Goal: Complete application form: Complete application form

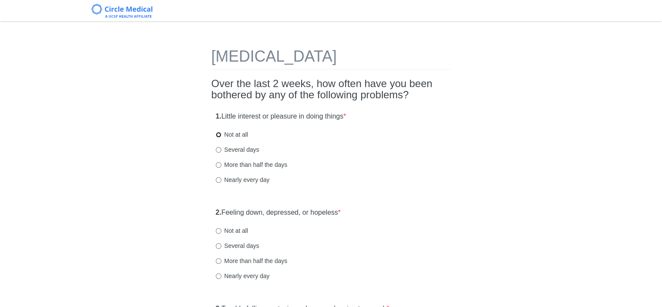
click at [217, 134] on input "Not at all" at bounding box center [219, 135] width 6 height 6
radio input "true"
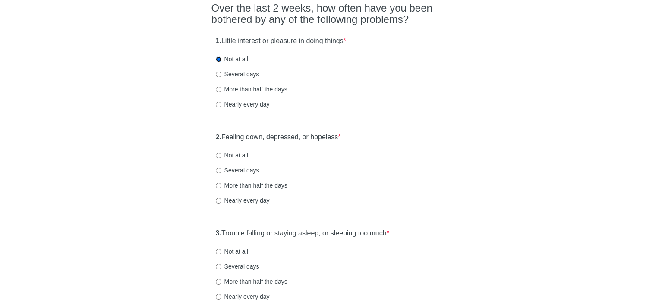
scroll to position [86, 0]
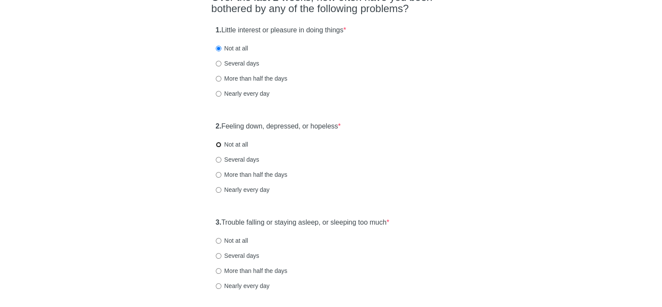
click at [217, 143] on input "Not at all" at bounding box center [219, 145] width 6 height 6
radio input "true"
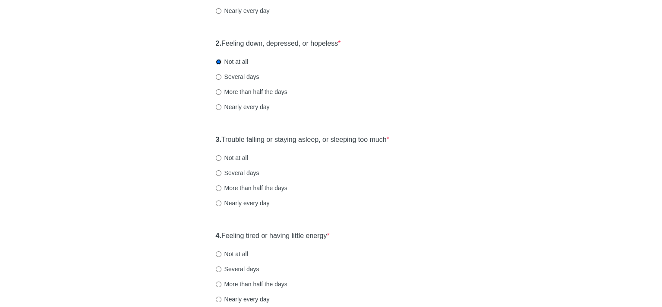
scroll to position [173, 0]
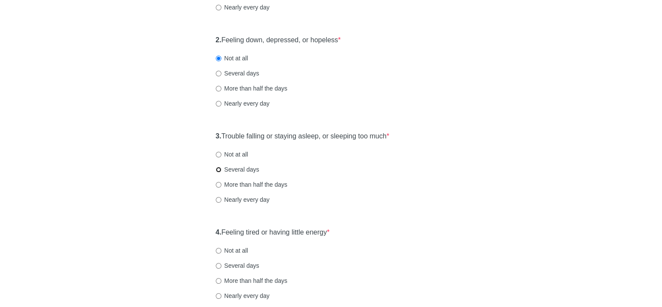
click at [221, 168] on input "Several days" at bounding box center [219, 170] width 6 height 6
radio input "true"
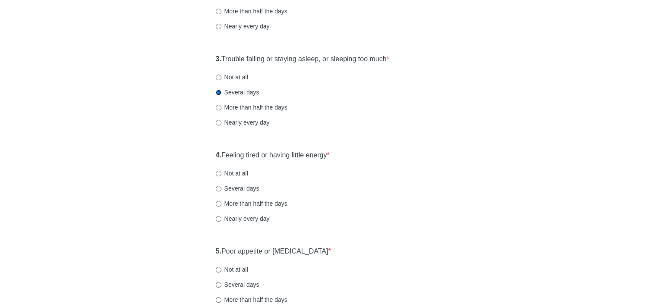
scroll to position [259, 0]
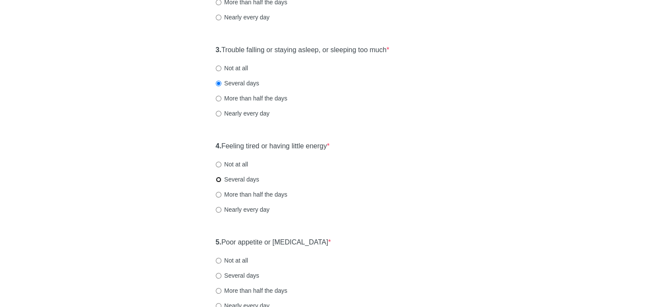
click at [217, 178] on input "Several days" at bounding box center [219, 180] width 6 height 6
radio input "true"
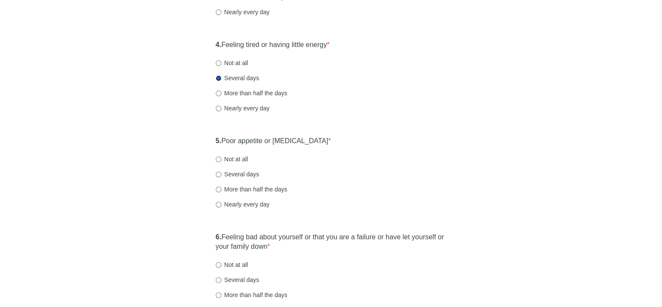
scroll to position [388, 0]
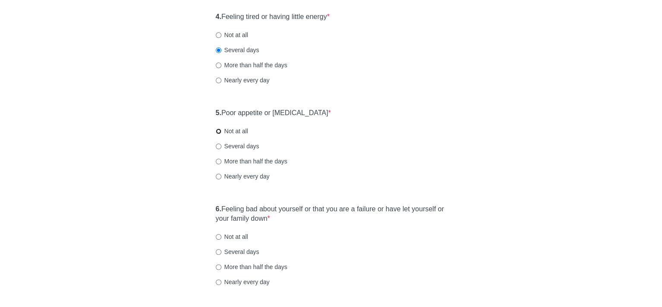
click at [217, 130] on input "Not at all" at bounding box center [219, 132] width 6 height 6
radio input "true"
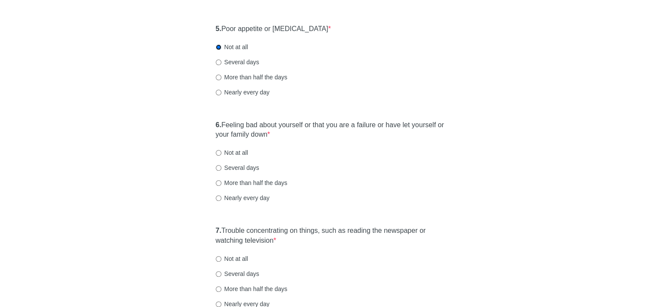
scroll to position [475, 0]
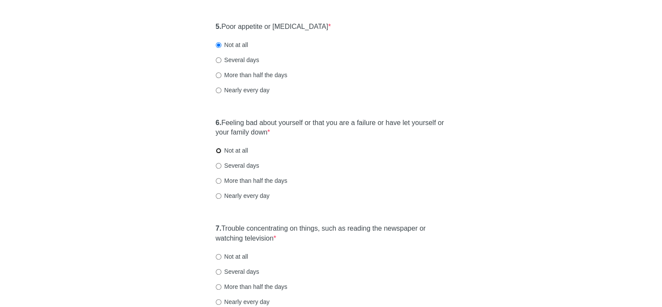
click at [218, 149] on input "Not at all" at bounding box center [219, 151] width 6 height 6
radio input "true"
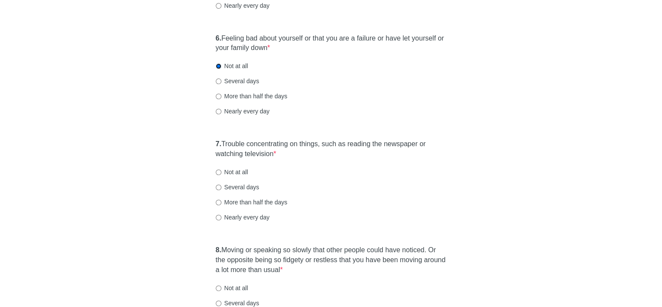
scroll to position [561, 0]
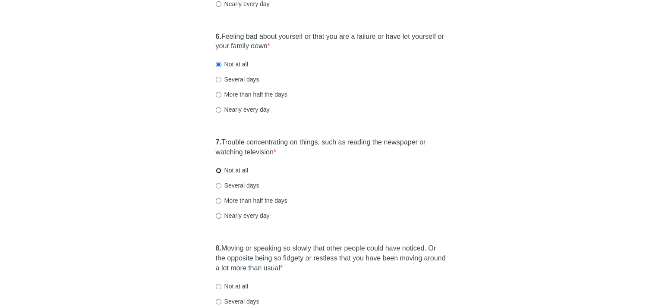
click at [218, 169] on input "Not at all" at bounding box center [219, 171] width 6 height 6
radio input "true"
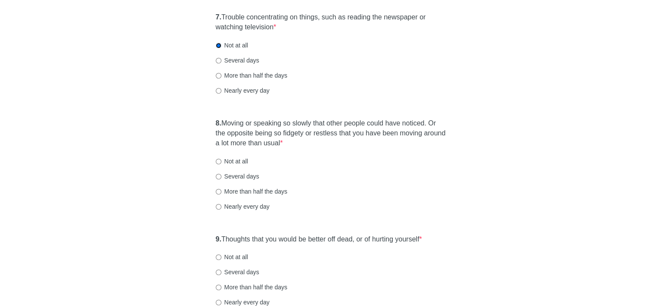
scroll to position [690, 0]
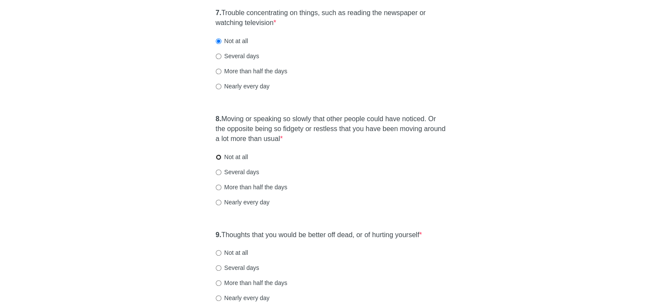
click at [218, 154] on input "Not at all" at bounding box center [219, 157] width 6 height 6
radio input "true"
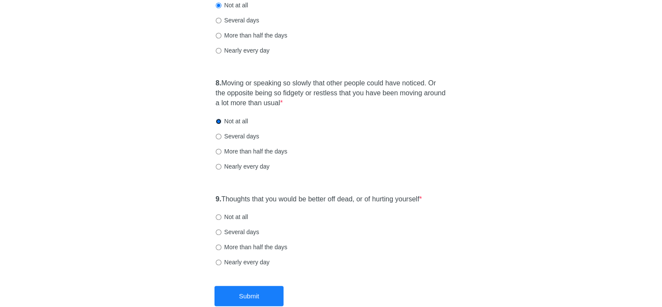
scroll to position [777, 0]
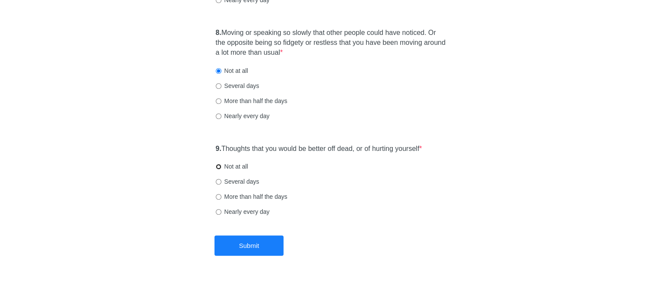
click at [217, 167] on input "Not at all" at bounding box center [219, 167] width 6 height 6
radio input "true"
click at [252, 243] on button "Submit" at bounding box center [248, 246] width 69 height 20
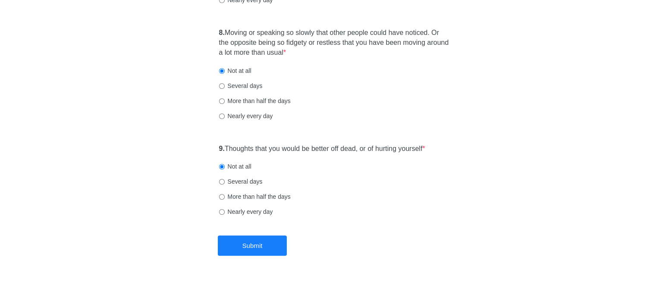
scroll to position [0, 0]
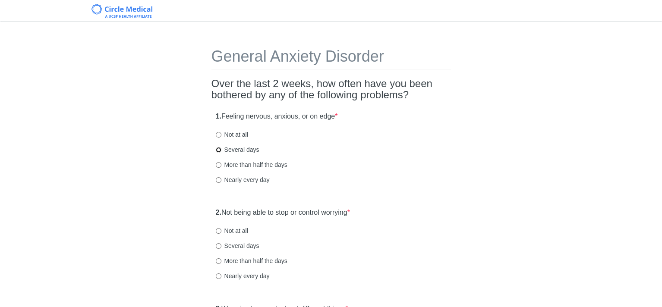
click at [217, 149] on input "Several days" at bounding box center [219, 150] width 6 height 6
radio input "true"
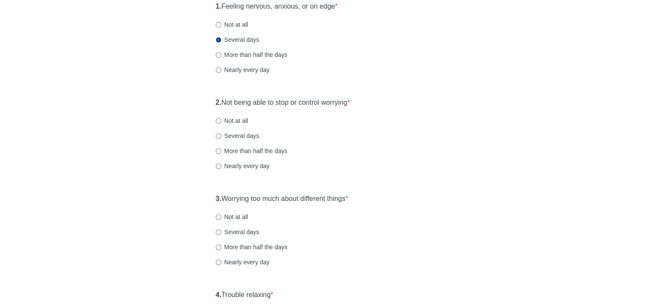
scroll to position [129, 0]
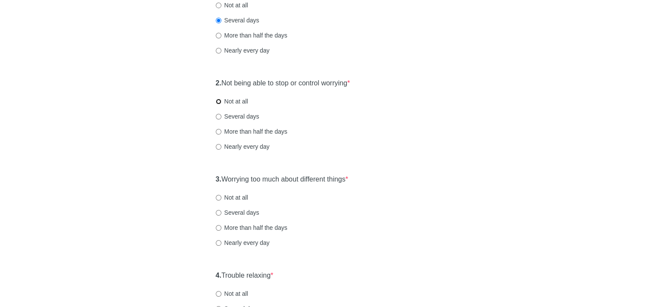
click at [216, 100] on input "Not at all" at bounding box center [219, 102] width 6 height 6
radio input "true"
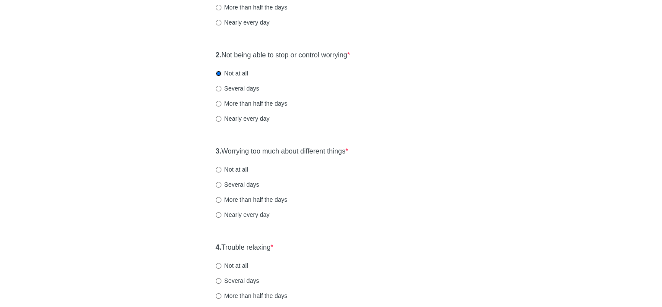
scroll to position [173, 0]
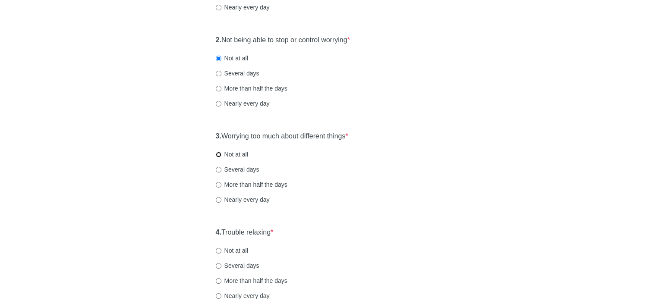
click at [217, 154] on input "Not at all" at bounding box center [219, 155] width 6 height 6
radio input "true"
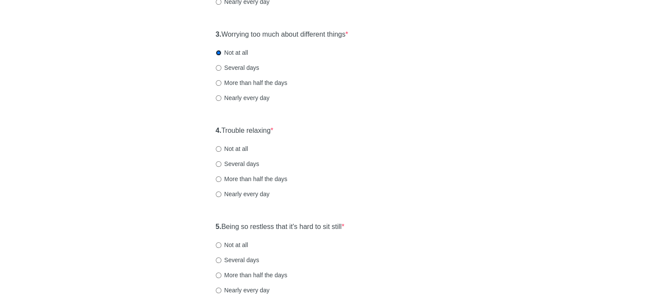
scroll to position [302, 0]
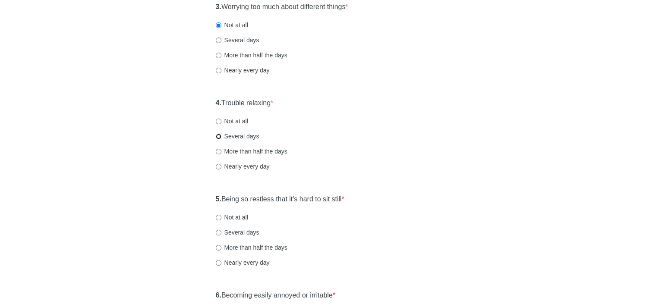
click at [218, 138] on input "Several days" at bounding box center [219, 137] width 6 height 6
radio input "true"
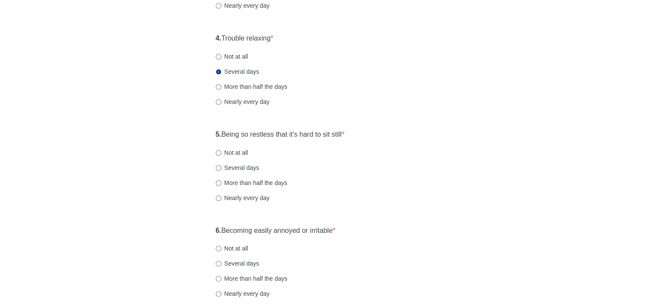
scroll to position [388, 0]
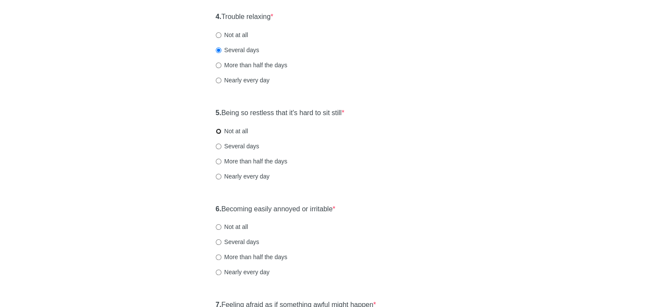
click at [218, 131] on input "Not at all" at bounding box center [219, 132] width 6 height 6
radio input "true"
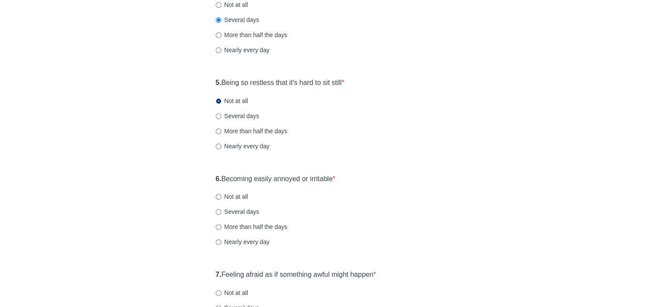
scroll to position [432, 0]
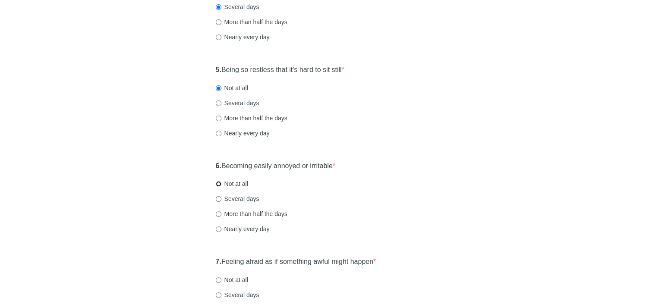
click at [217, 184] on input "Not at all" at bounding box center [219, 184] width 6 height 6
radio input "true"
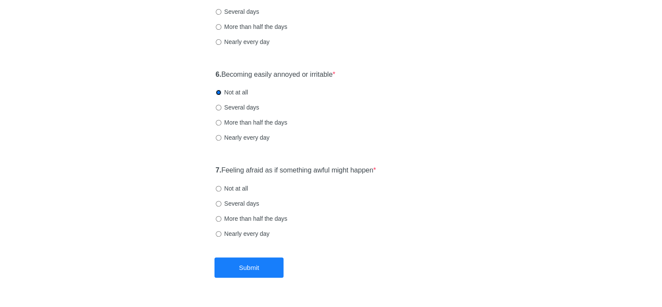
scroll to position [545, 0]
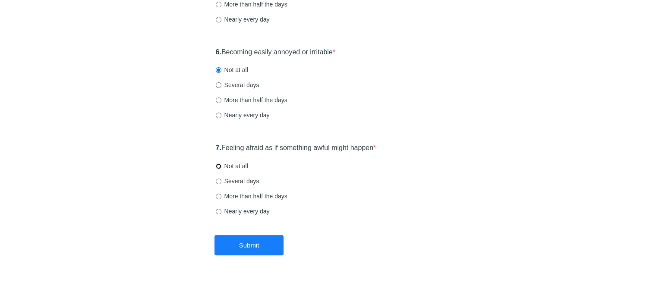
click at [218, 165] on input "Not at all" at bounding box center [219, 167] width 6 height 6
radio input "true"
click at [255, 245] on button "Submit" at bounding box center [248, 245] width 69 height 20
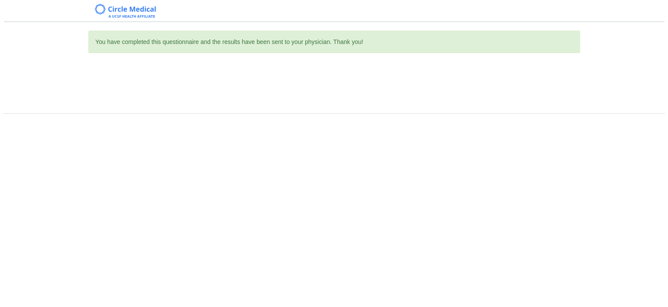
scroll to position [0, 0]
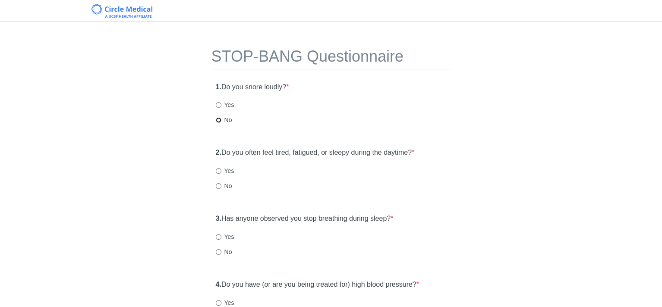
click at [218, 120] on input "No" at bounding box center [219, 120] width 6 height 6
radio input "true"
click at [218, 187] on input "No" at bounding box center [219, 186] width 6 height 6
radio input "true"
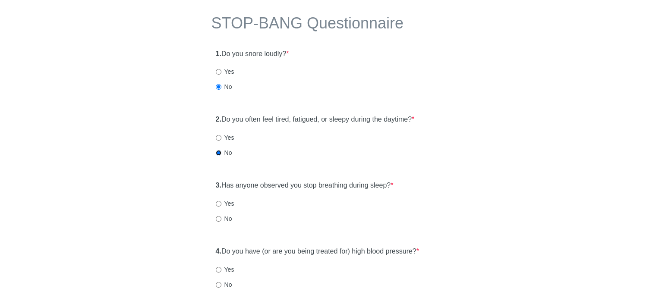
scroll to position [86, 0]
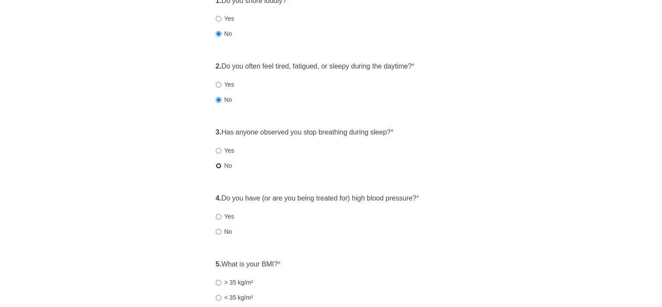
click at [218, 164] on input "No" at bounding box center [219, 166] width 6 height 6
radio input "true"
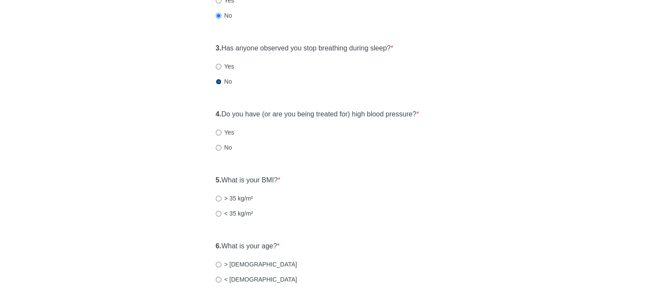
scroll to position [173, 0]
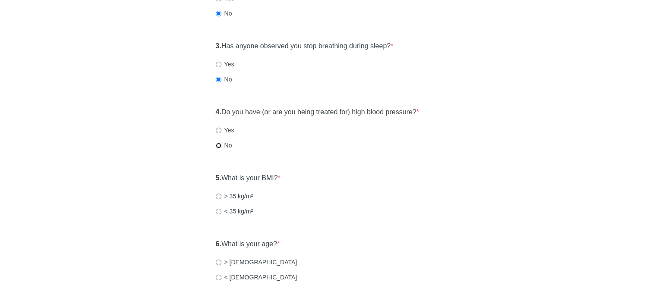
click at [218, 147] on input "No" at bounding box center [219, 146] width 6 height 6
radio input "true"
click at [216, 208] on label "< 35 kg/m²" at bounding box center [235, 211] width 38 height 9
click at [216, 209] on input "< 35 kg/m²" at bounding box center [219, 212] width 6 height 6
radio input "true"
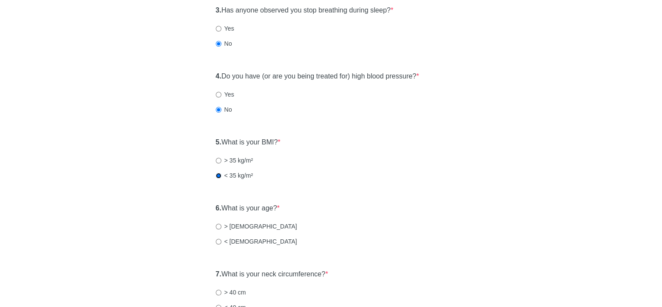
scroll to position [259, 0]
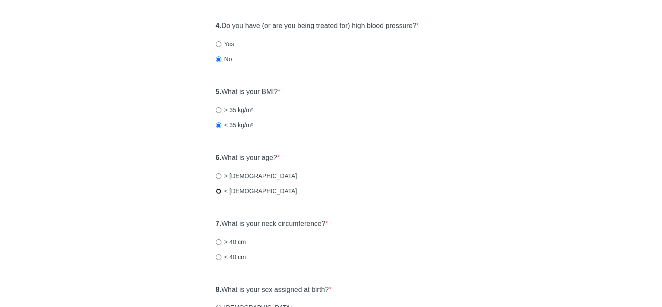
click at [217, 192] on input "< [DEMOGRAPHIC_DATA]" at bounding box center [219, 192] width 6 height 6
radio input "true"
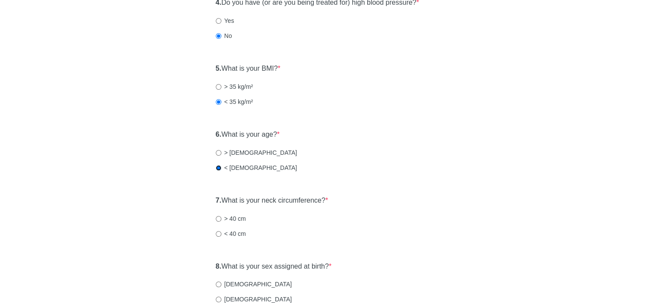
scroll to position [302, 0]
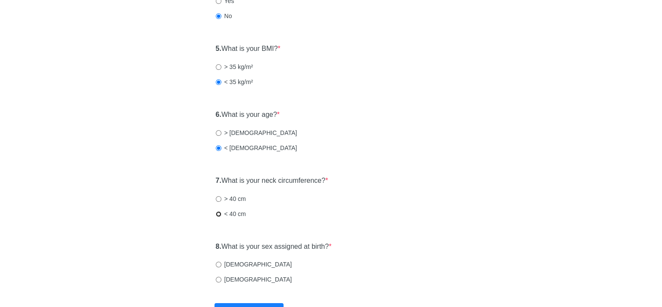
click at [217, 213] on input "< 40 cm" at bounding box center [219, 214] width 6 height 6
radio input "true"
click at [217, 278] on input "[DEMOGRAPHIC_DATA]" at bounding box center [219, 280] width 6 height 6
radio input "true"
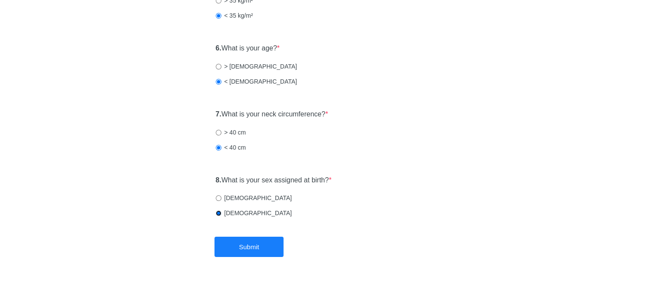
scroll to position [370, 0]
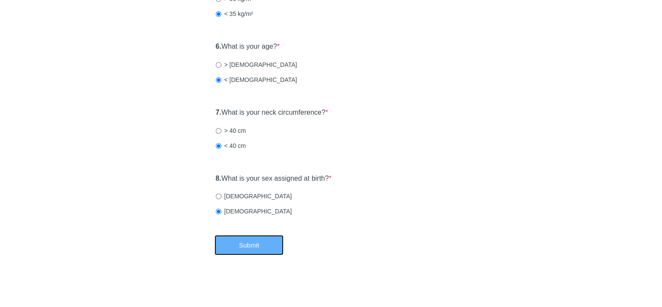
click at [269, 243] on button "Submit" at bounding box center [248, 245] width 69 height 20
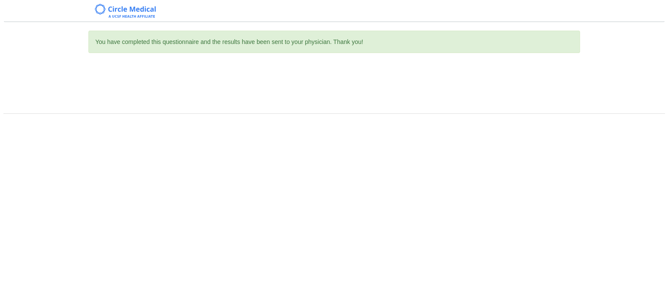
scroll to position [0, 0]
